Goal: Transaction & Acquisition: Book appointment/travel/reservation

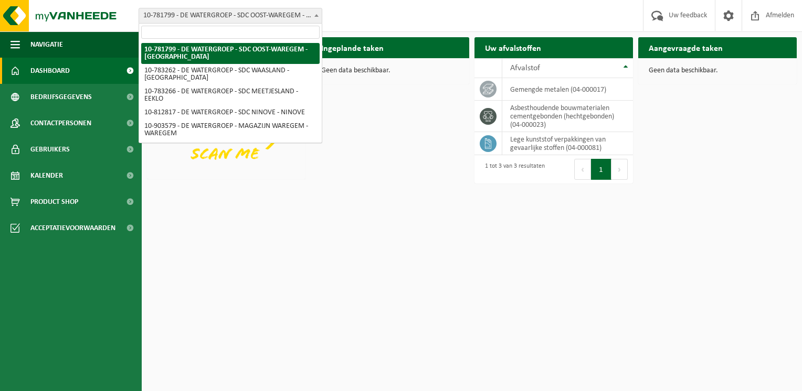
click at [315, 16] on b at bounding box center [316, 15] width 4 height 3
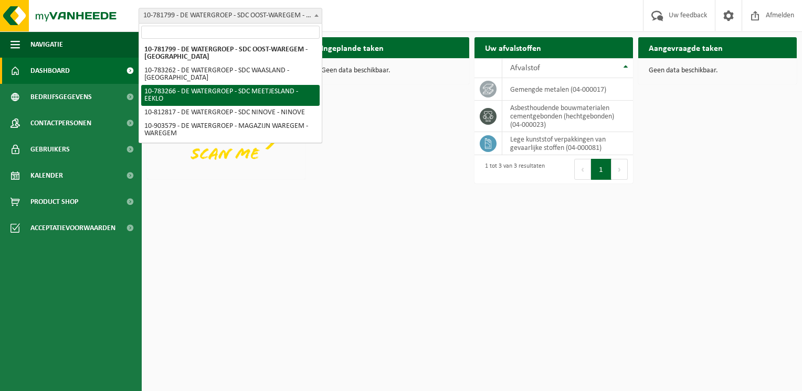
select select "28082"
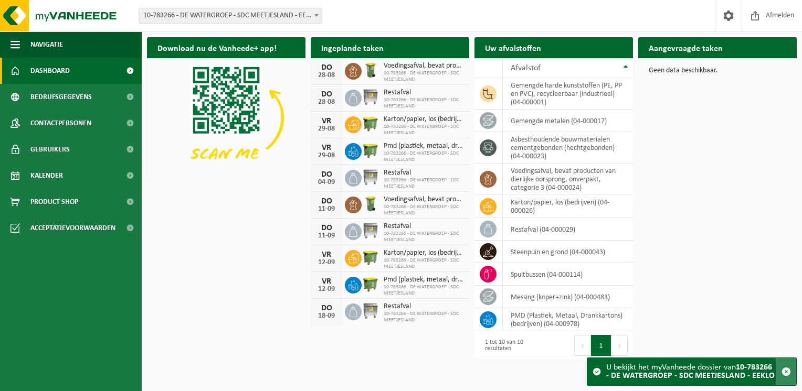
click at [786, 374] on span "button" at bounding box center [785, 371] width 9 height 9
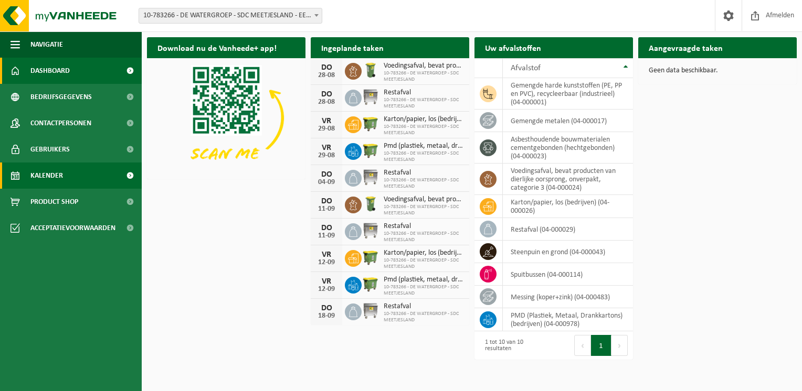
click at [63, 173] on link "Kalender" at bounding box center [71, 176] width 142 height 26
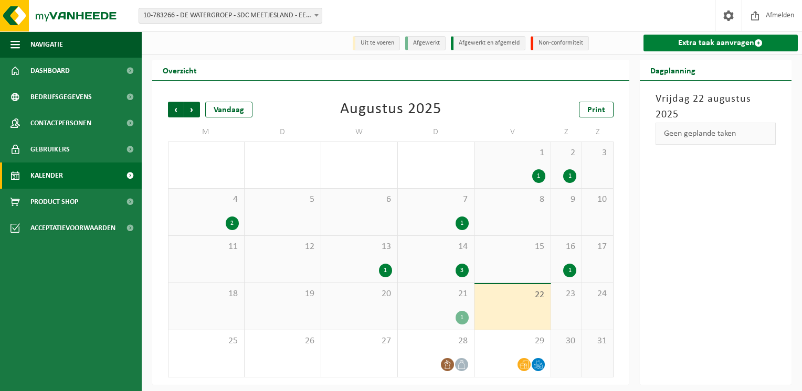
click at [717, 45] on link "Extra taak aanvragen" at bounding box center [720, 43] width 155 height 17
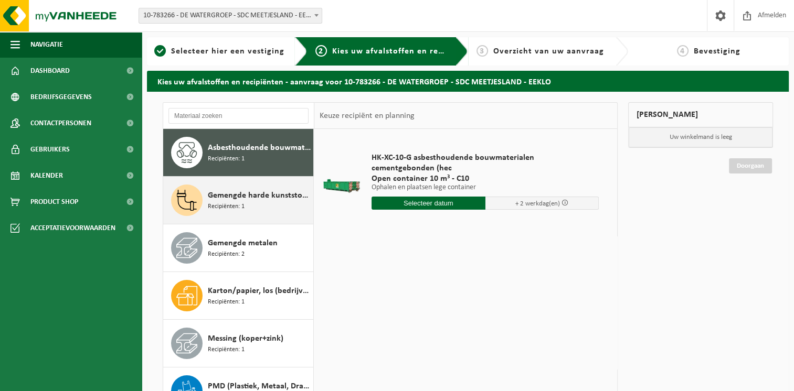
click at [234, 206] on span "Recipiënten: 1" at bounding box center [226, 207] width 37 height 10
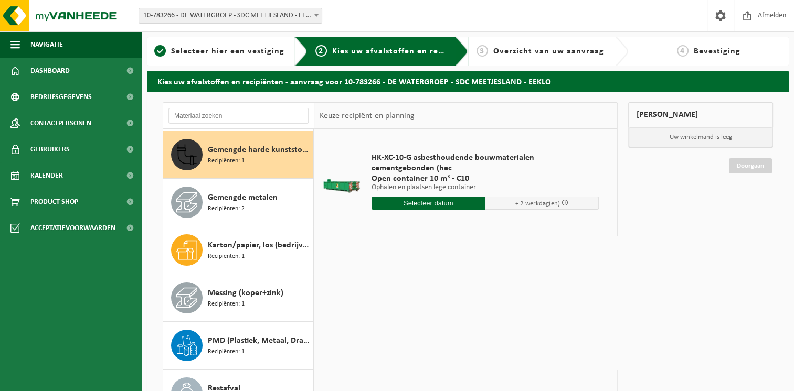
scroll to position [47, 0]
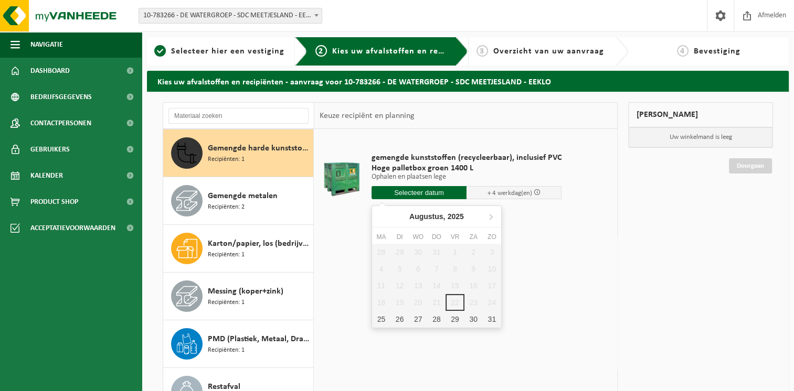
click at [416, 192] on input "text" at bounding box center [419, 192] width 95 height 13
click at [383, 318] on div "25" at bounding box center [381, 319] width 18 height 17
type input "Van 2025-08-25"
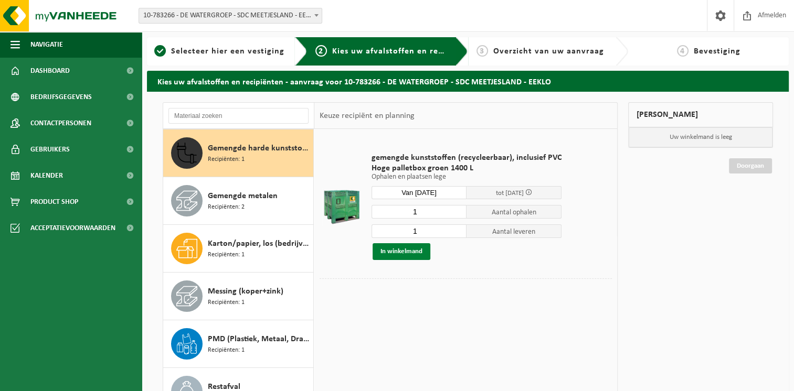
click at [401, 249] on button "In winkelmand" at bounding box center [402, 251] width 58 height 17
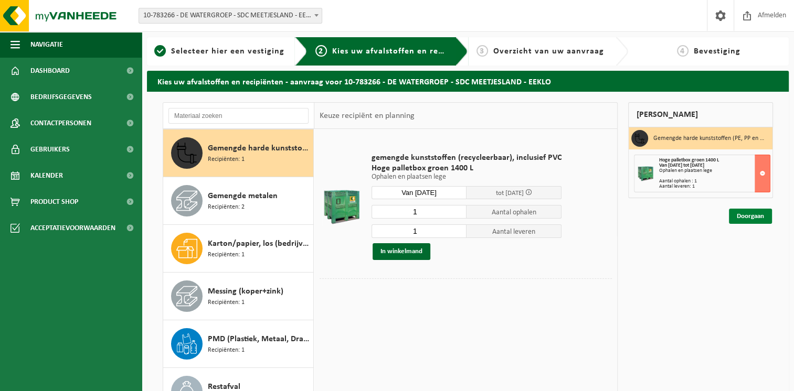
click at [748, 214] on link "Doorgaan" at bounding box center [750, 216] width 43 height 15
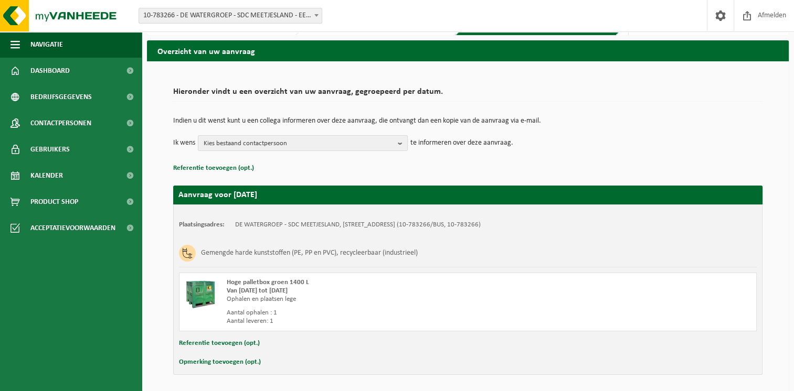
scroll to position [66, 0]
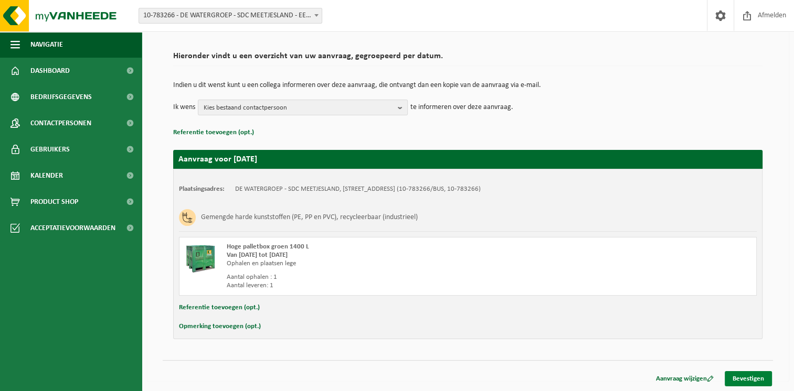
click at [745, 379] on link "Bevestigen" at bounding box center [748, 379] width 47 height 15
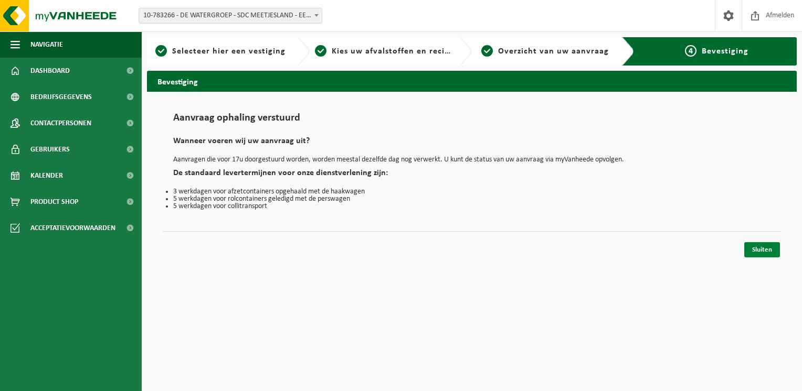
click at [762, 248] on link "Sluiten" at bounding box center [762, 249] width 36 height 15
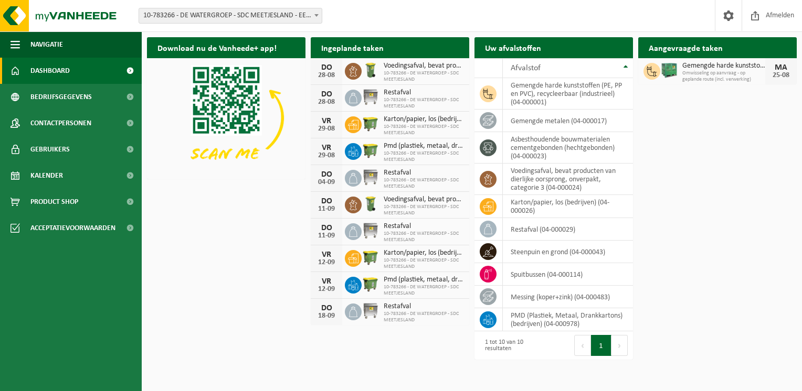
click at [316, 16] on b at bounding box center [316, 15] width 4 height 3
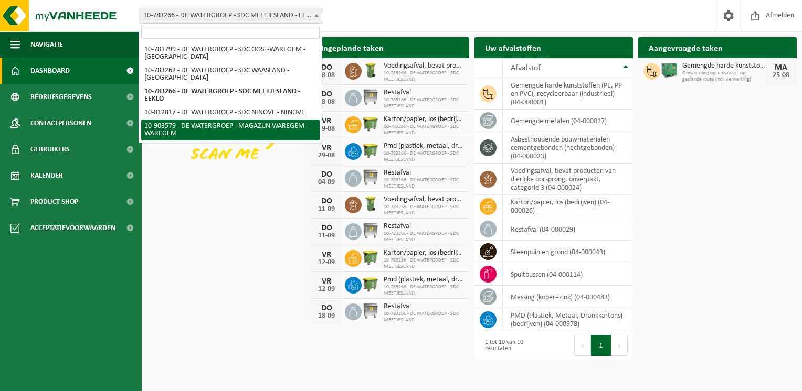
select select "121344"
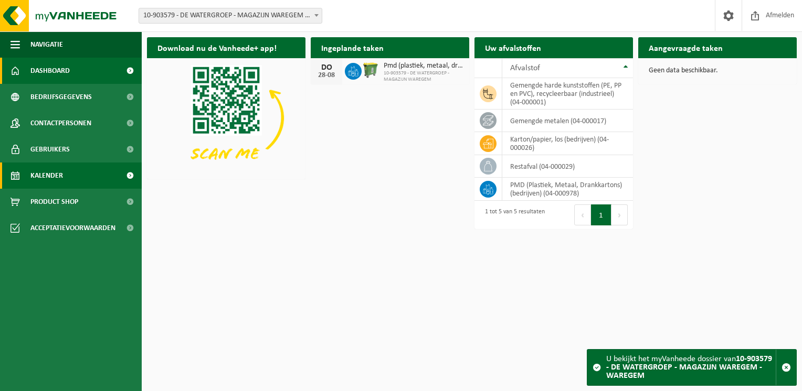
click at [60, 175] on span "Kalender" at bounding box center [46, 176] width 33 height 26
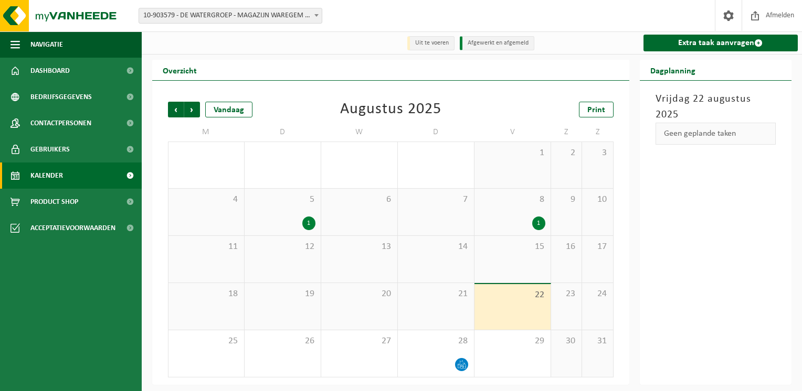
click at [534, 225] on div "1" at bounding box center [538, 224] width 13 height 14
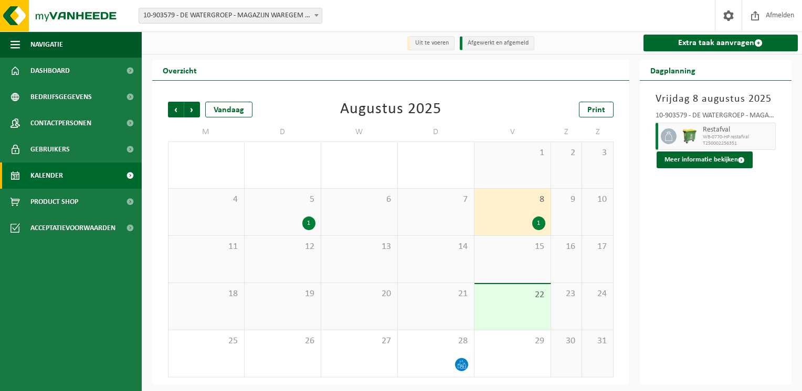
click at [534, 225] on div "1" at bounding box center [538, 224] width 13 height 14
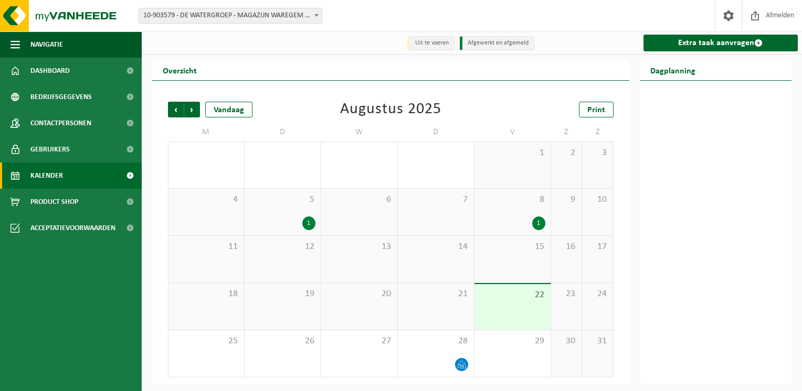
click at [364, 224] on div "6" at bounding box center [359, 212] width 76 height 47
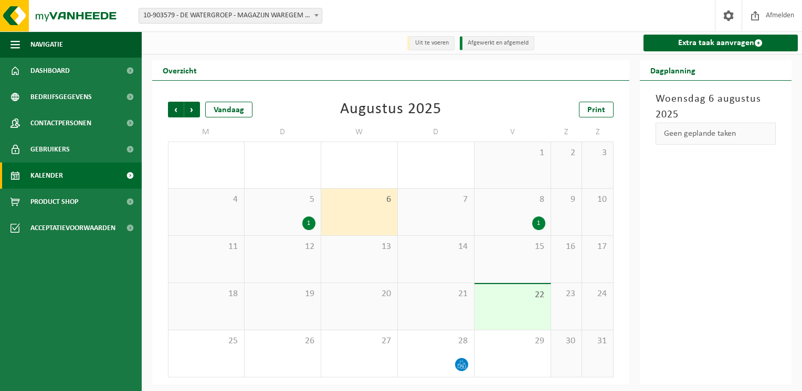
click at [306, 224] on div "1" at bounding box center [308, 224] width 13 height 14
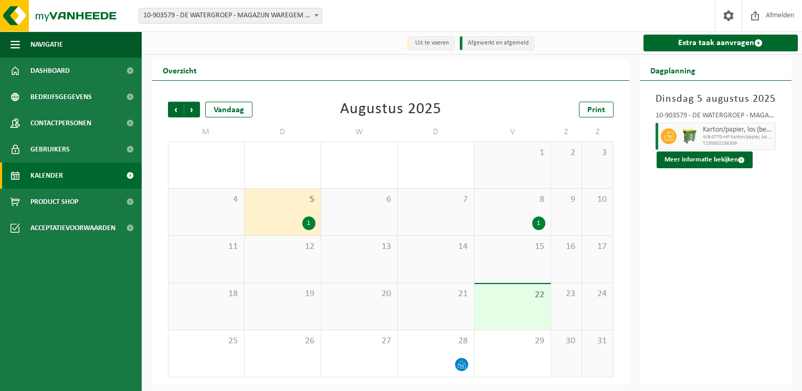
click at [714, 233] on div "[DATE] 10-903579 - DE WATERGROEP - MAGAZIJN WAREGEM - WAREGEM Karton/papier, lo…" at bounding box center [716, 233] width 152 height 304
click at [758, 44] on span at bounding box center [758, 43] width 8 height 8
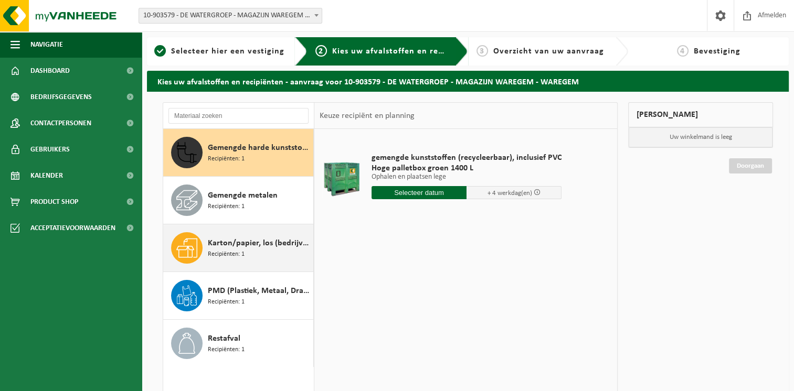
click at [263, 250] on div "Karton/papier, los (bedrijven) Recipiënten: 1" at bounding box center [259, 247] width 103 height 31
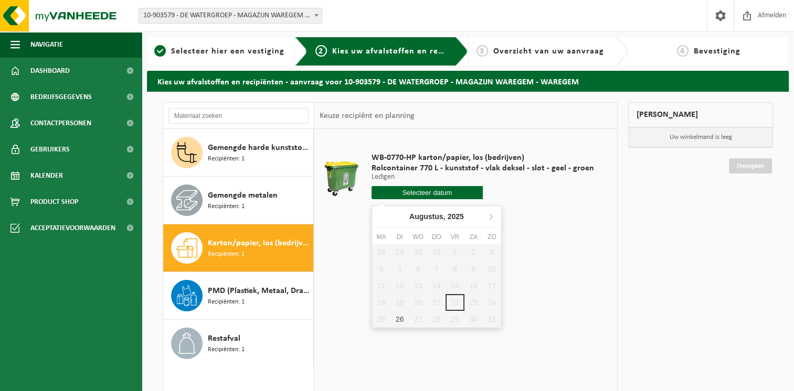
click at [432, 190] on input "text" at bounding box center [427, 192] width 111 height 13
click at [401, 316] on div "26" at bounding box center [399, 319] width 18 height 17
type input "Van 2025-08-26"
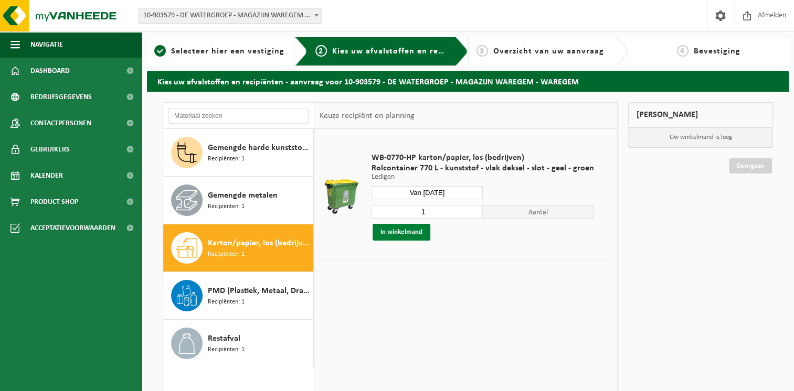
click at [407, 227] on button "In winkelmand" at bounding box center [402, 232] width 58 height 17
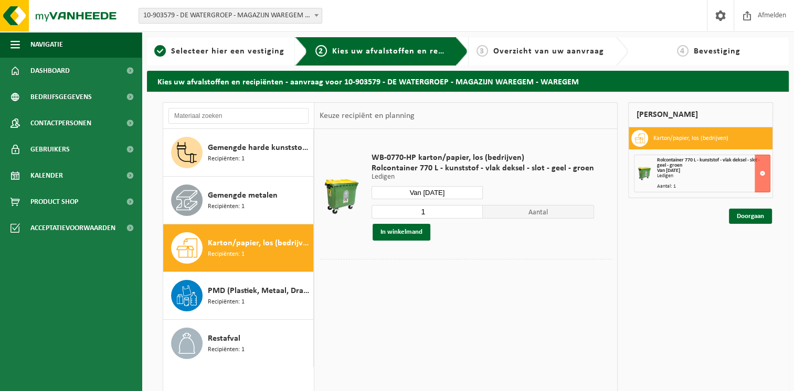
click at [355, 281] on td at bounding box center [466, 283] width 292 height 5
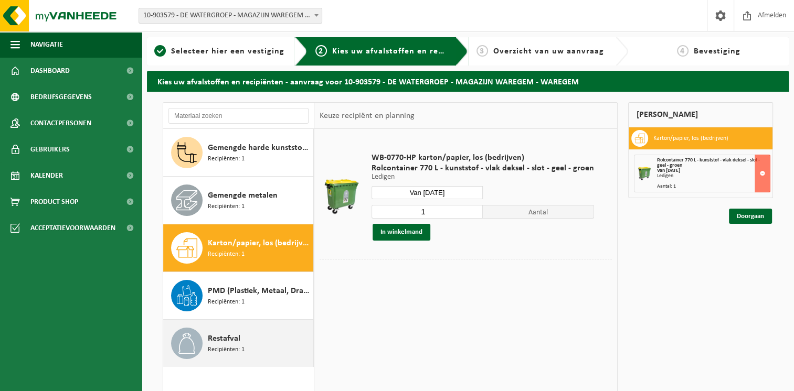
click at [263, 339] on div "Restafval Recipiënten: 1" at bounding box center [259, 343] width 103 height 31
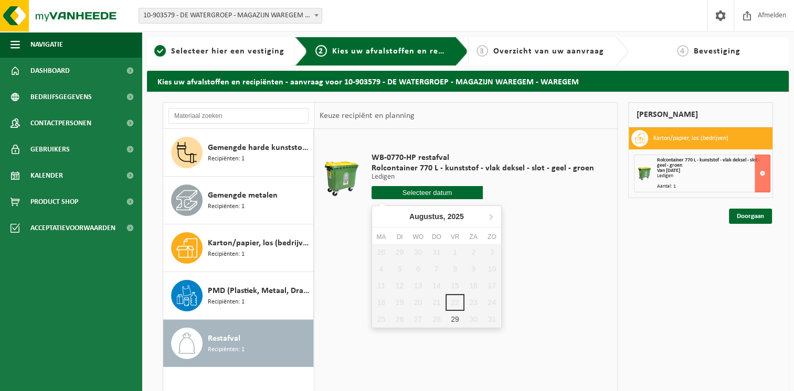
click at [409, 191] on input "text" at bounding box center [427, 192] width 111 height 13
click at [453, 318] on div "29" at bounding box center [455, 319] width 18 height 17
type input "Van 2025-08-29"
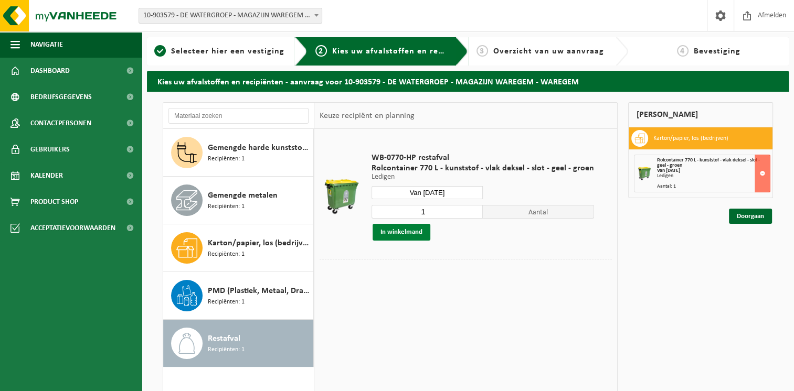
click at [416, 232] on button "In winkelmand" at bounding box center [402, 232] width 58 height 17
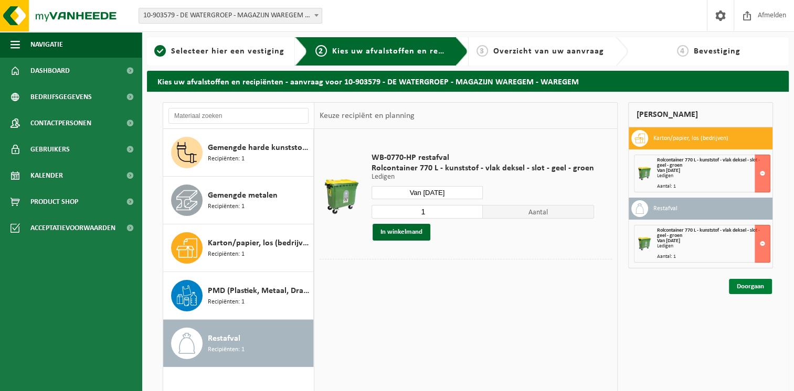
click at [754, 285] on link "Doorgaan" at bounding box center [750, 286] width 43 height 15
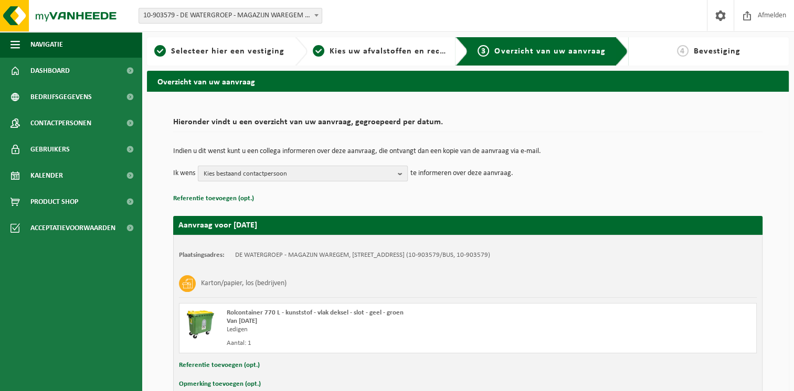
click at [354, 175] on span "Kies bestaand contactpersoon" at bounding box center [299, 174] width 190 height 16
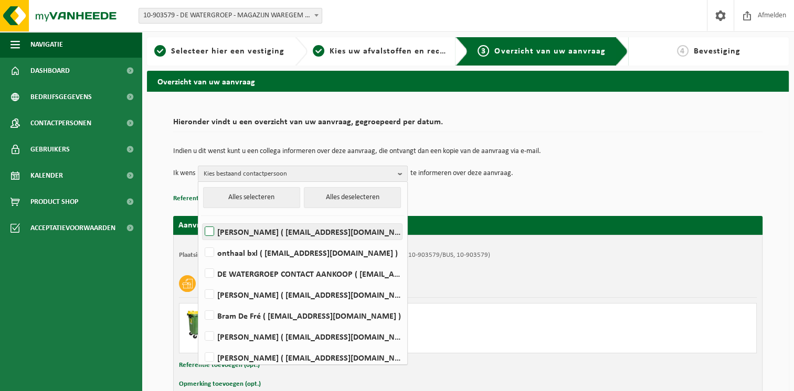
click at [210, 230] on label "[PERSON_NAME] ( [EMAIL_ADDRESS][DOMAIN_NAME] )" at bounding box center [302, 232] width 199 height 16
click at [201, 219] on input "[PERSON_NAME] ( [EMAIL_ADDRESS][DOMAIN_NAME] )" at bounding box center [200, 218] width 1 height 1
checkbox input "true"
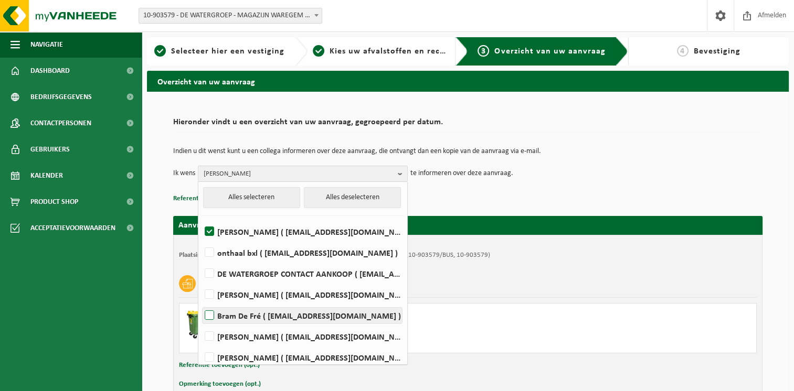
click at [209, 314] on label "Bram De Fré ( [EMAIL_ADDRESS][DOMAIN_NAME] )" at bounding box center [302, 316] width 199 height 16
click at [201, 303] on input "Bram De Fré ( [EMAIL_ADDRESS][DOMAIN_NAME] )" at bounding box center [200, 302] width 1 height 1
checkbox input "true"
click at [444, 200] on p "Referentie toevoegen (opt.)" at bounding box center [467, 199] width 589 height 14
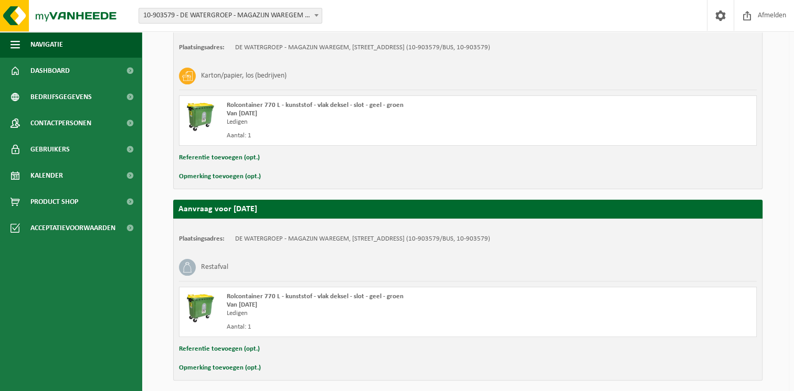
scroll to position [249, 0]
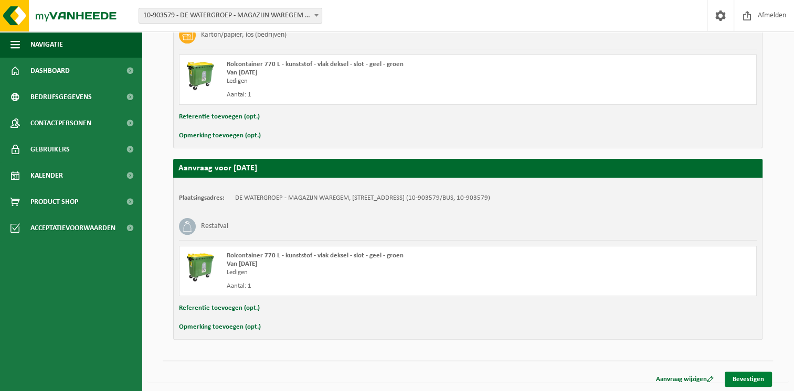
click at [743, 377] on link "Bevestigen" at bounding box center [748, 379] width 47 height 15
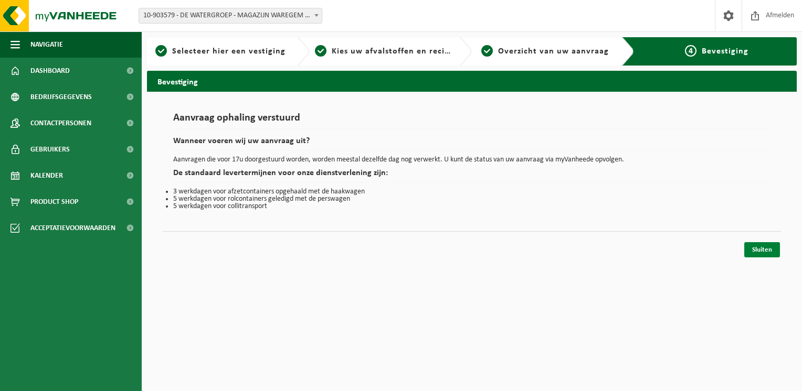
click at [757, 250] on link "Sluiten" at bounding box center [762, 249] width 36 height 15
